Goal: Information Seeking & Learning: Learn about a topic

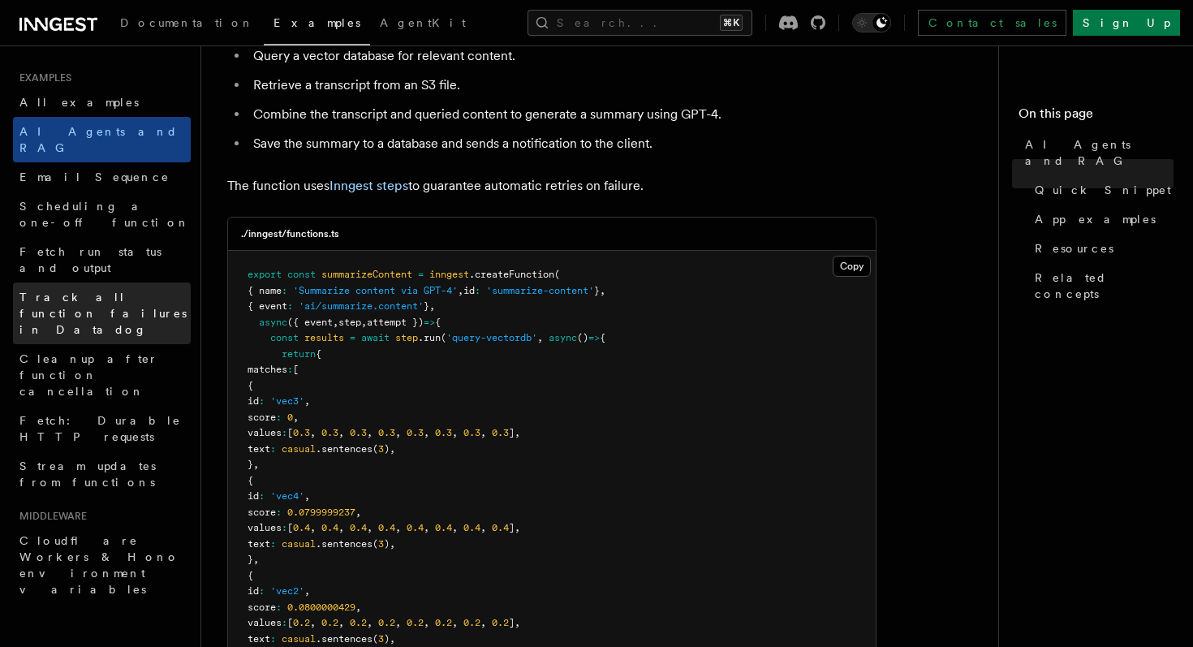
scroll to position [353, 0]
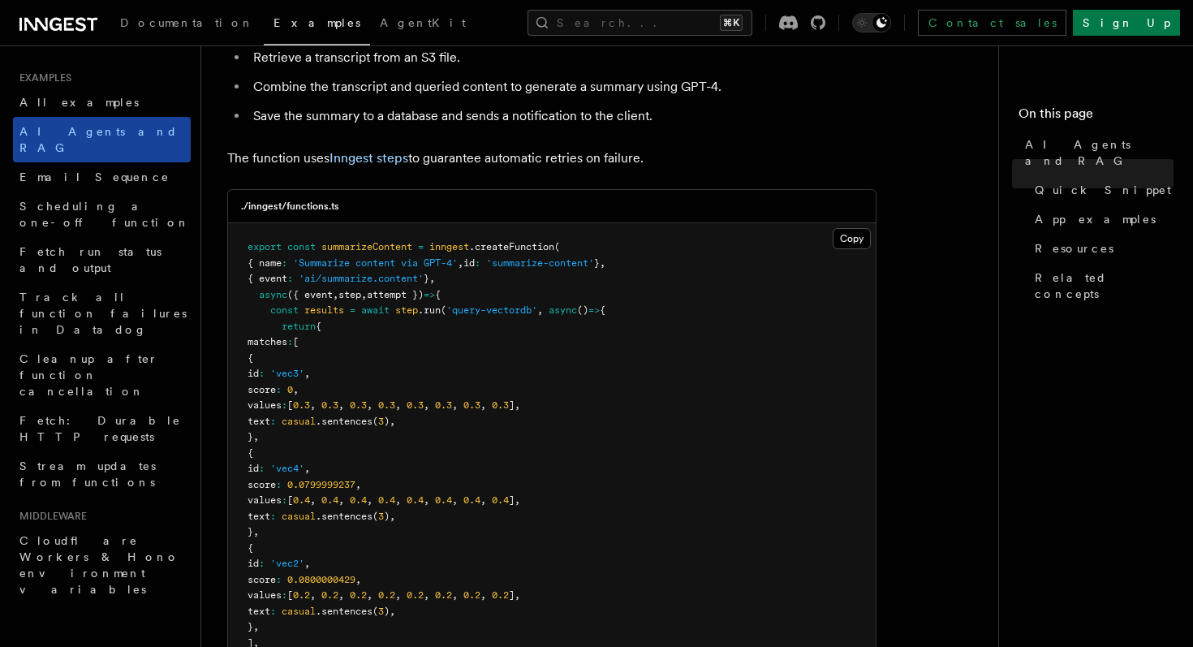
click at [110, 128] on span "AI Agents and RAG" at bounding box center [98, 139] width 158 height 29
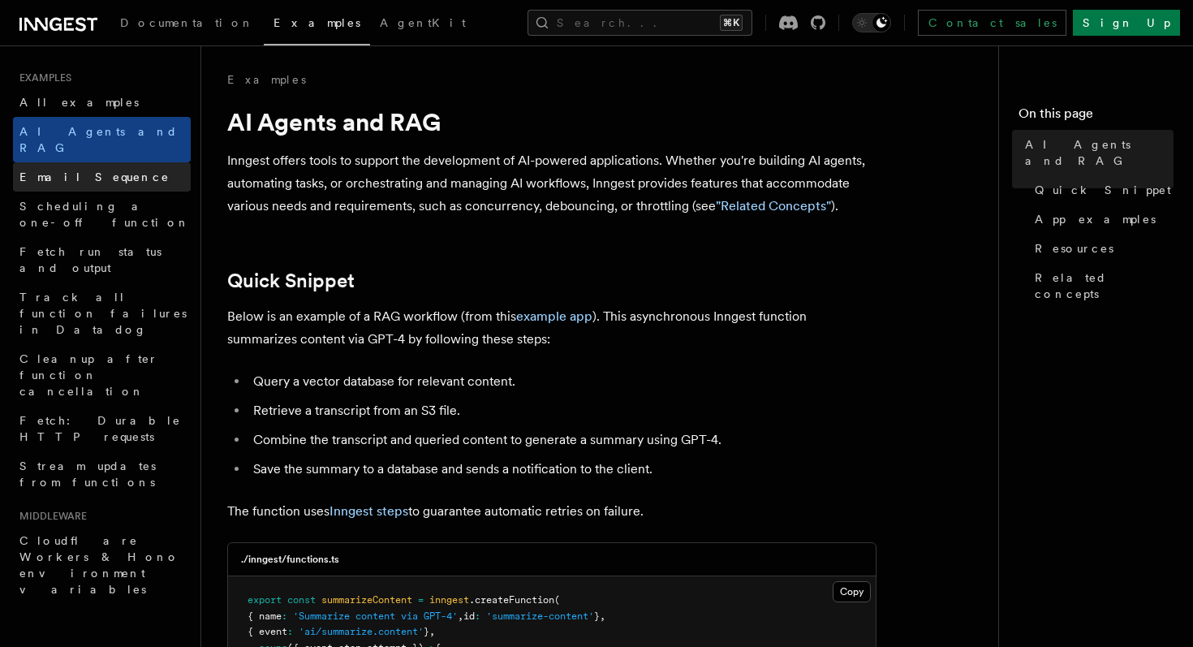
click at [109, 162] on link "Email Sequence" at bounding box center [102, 176] width 178 height 29
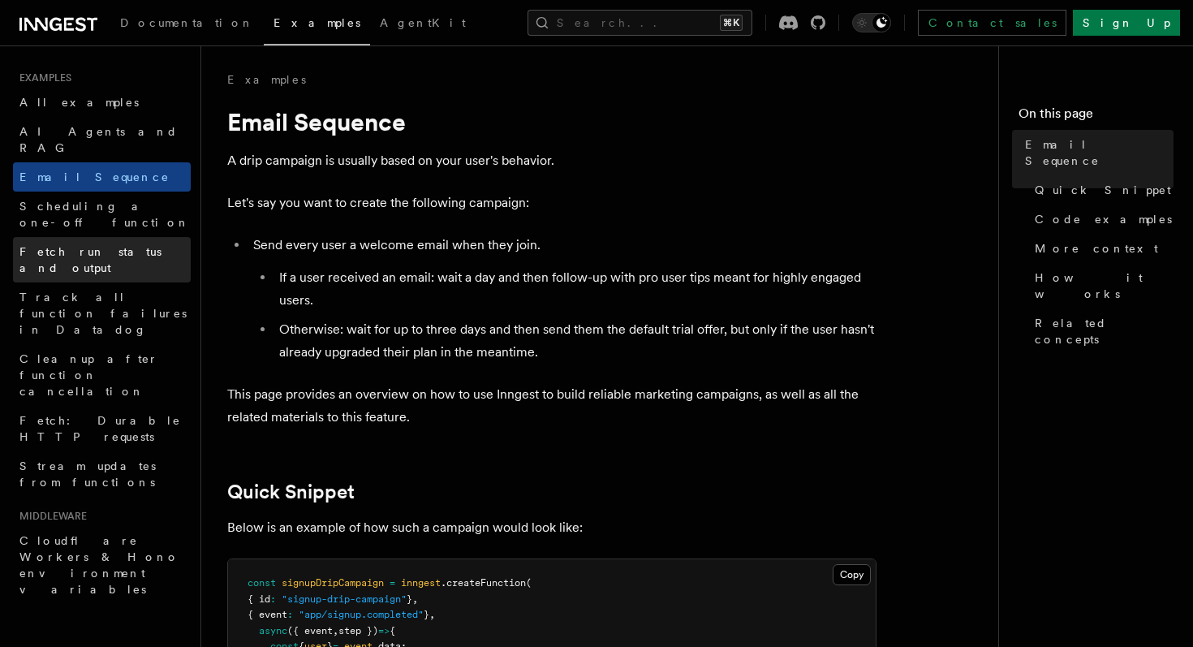
click at [80, 245] on span "Fetch run status and output" at bounding box center [90, 259] width 142 height 29
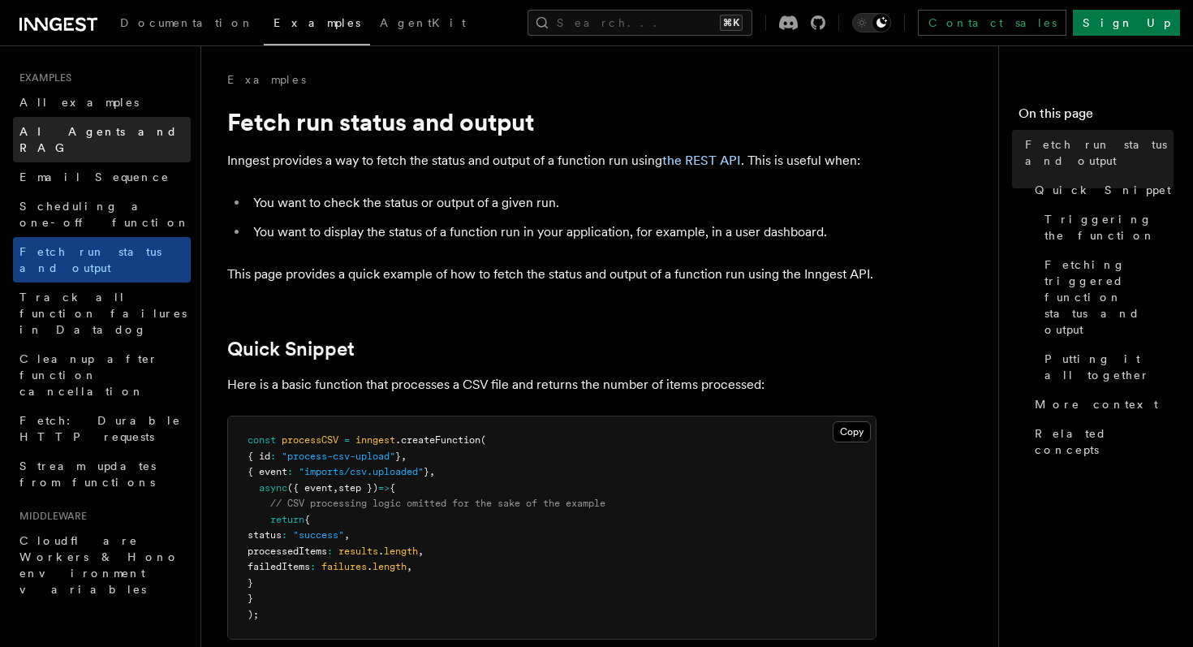
click at [125, 123] on link "AI Agents and RAG" at bounding box center [102, 139] width 178 height 45
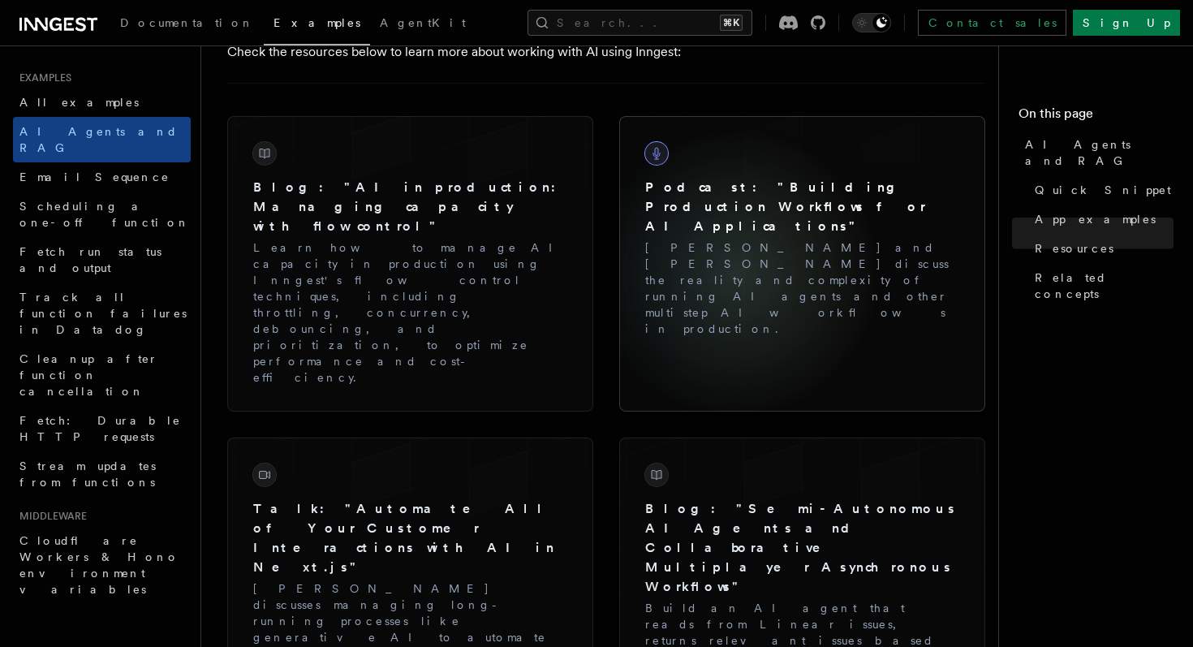
scroll to position [2472, 0]
